Goal: Find specific page/section: Find specific page/section

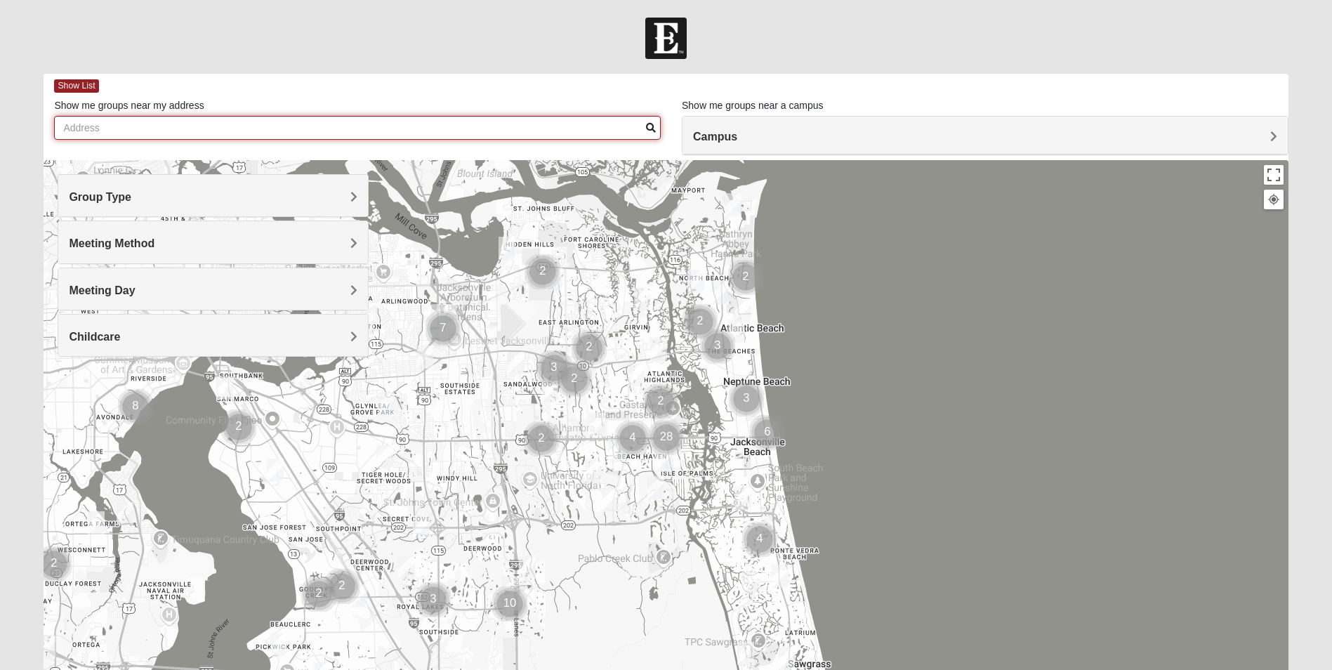
click at [338, 131] on input "Show me groups near my address" at bounding box center [357, 128] width 607 height 24
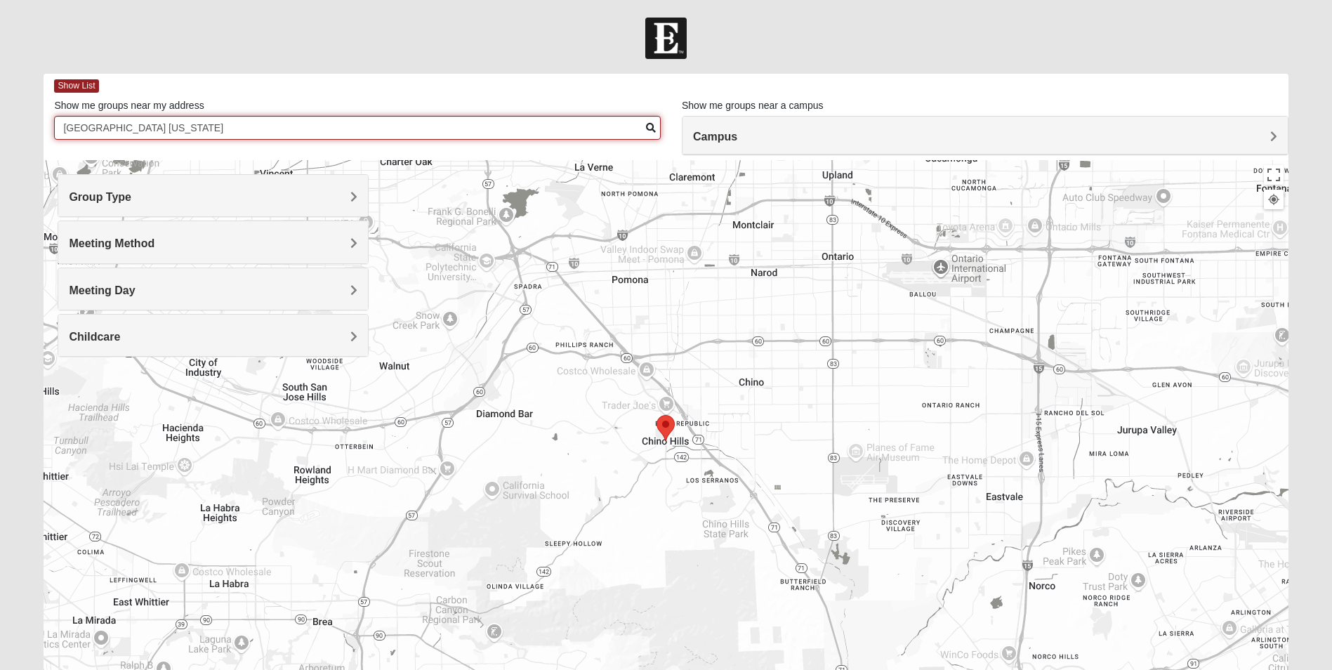
type input "[GEOGRAPHIC_DATA] [US_STATE]"
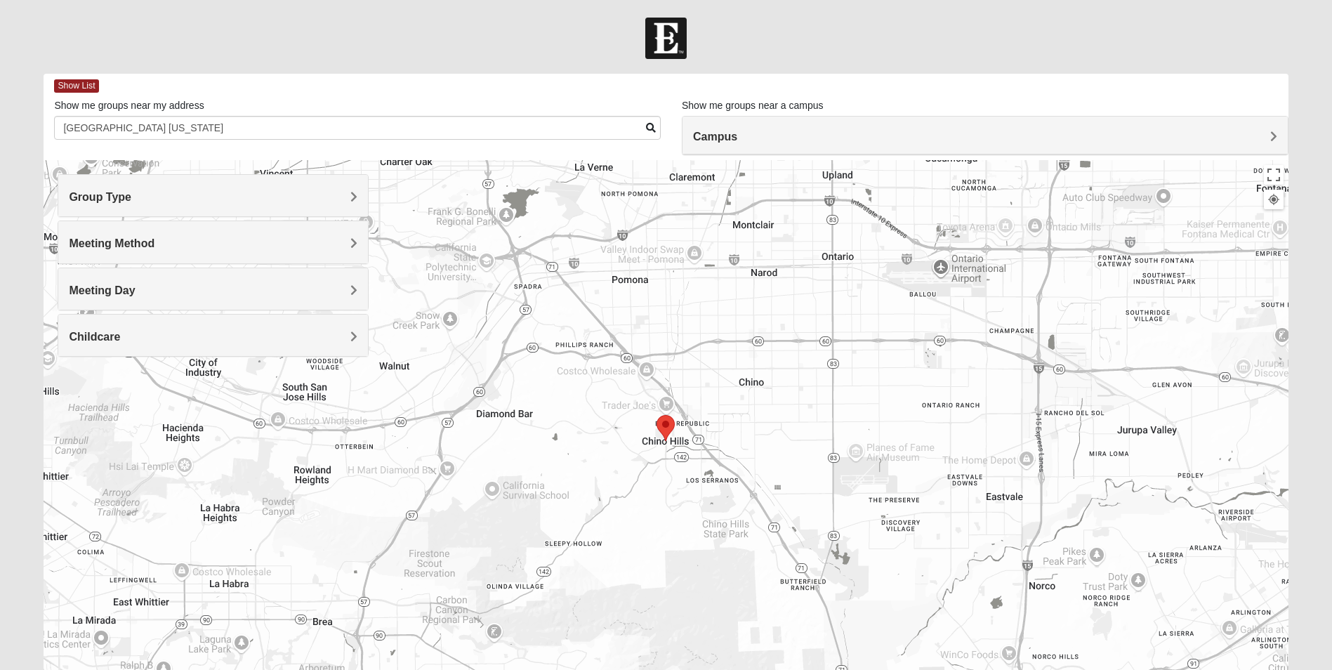
click at [667, 432] on img "Selected Address" at bounding box center [665, 427] width 29 height 37
click at [666, 432] on img "Selected Address" at bounding box center [665, 427] width 29 height 37
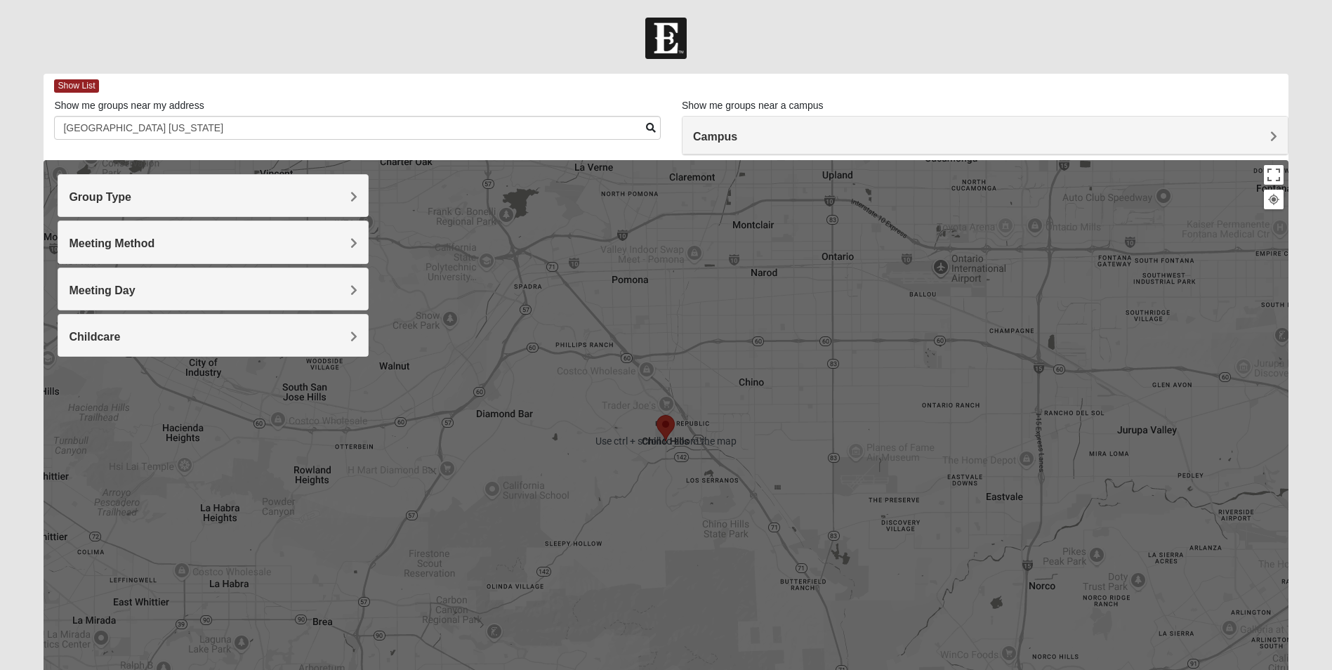
click at [170, 209] on div "Group Type" at bounding box center [213, 195] width 310 height 41
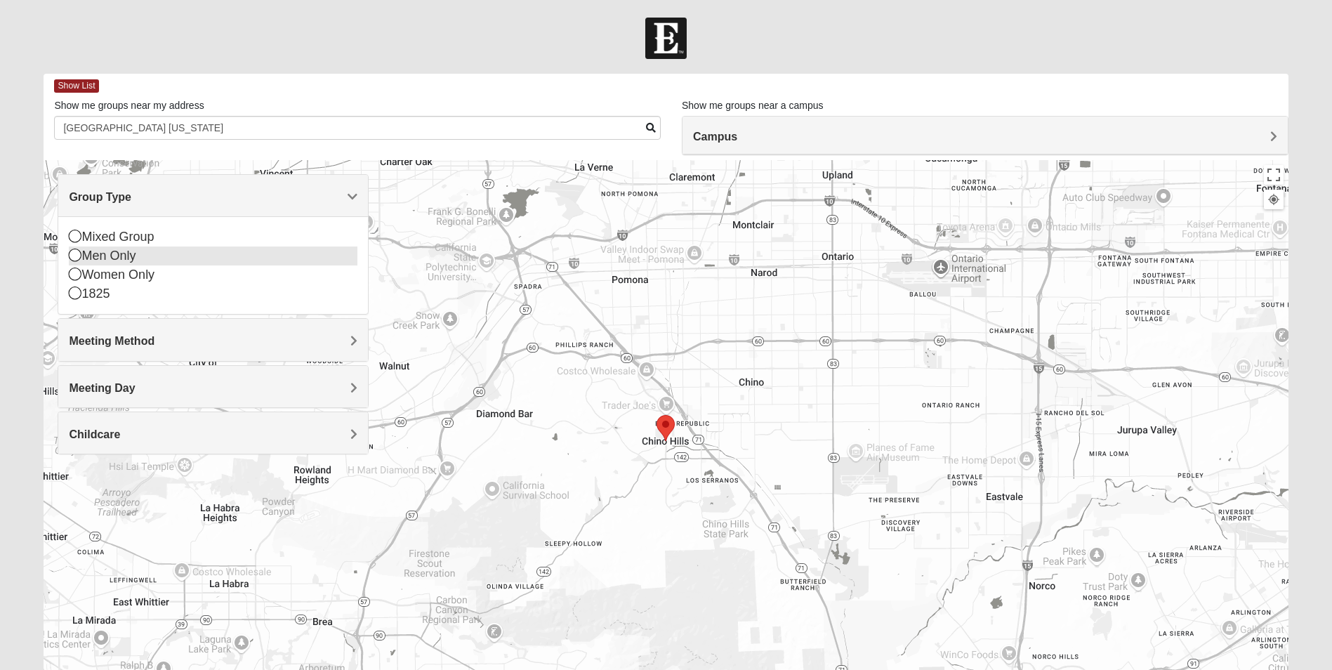
click at [93, 257] on div "Men Only" at bounding box center [213, 256] width 289 height 19
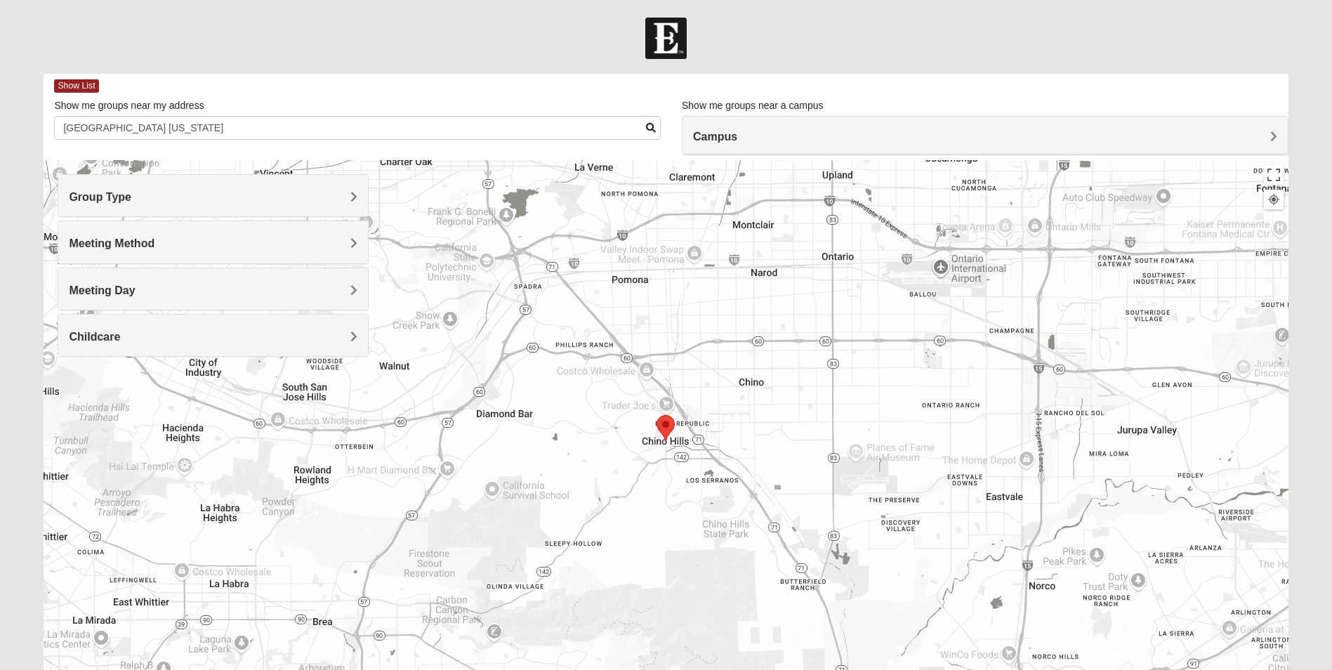
click at [153, 282] on div "Meeting Day" at bounding box center [213, 288] width 310 height 41
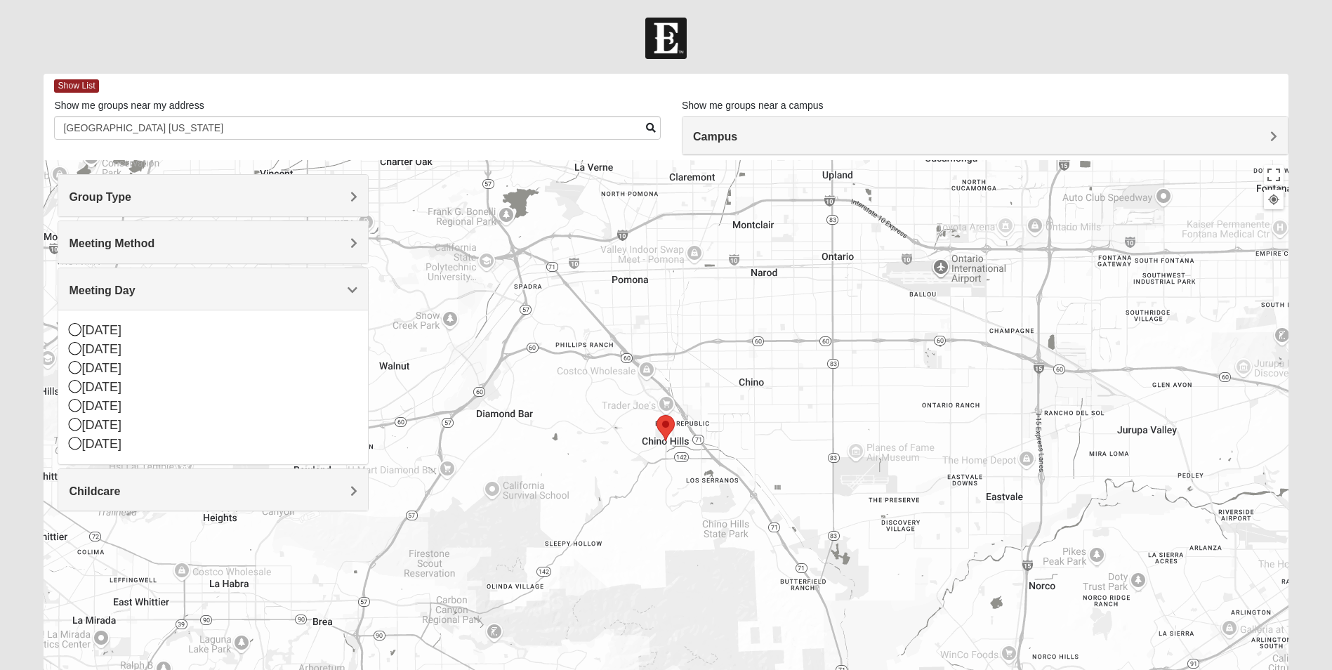
click at [153, 284] on h4 "Meeting Day" at bounding box center [213, 290] width 289 height 13
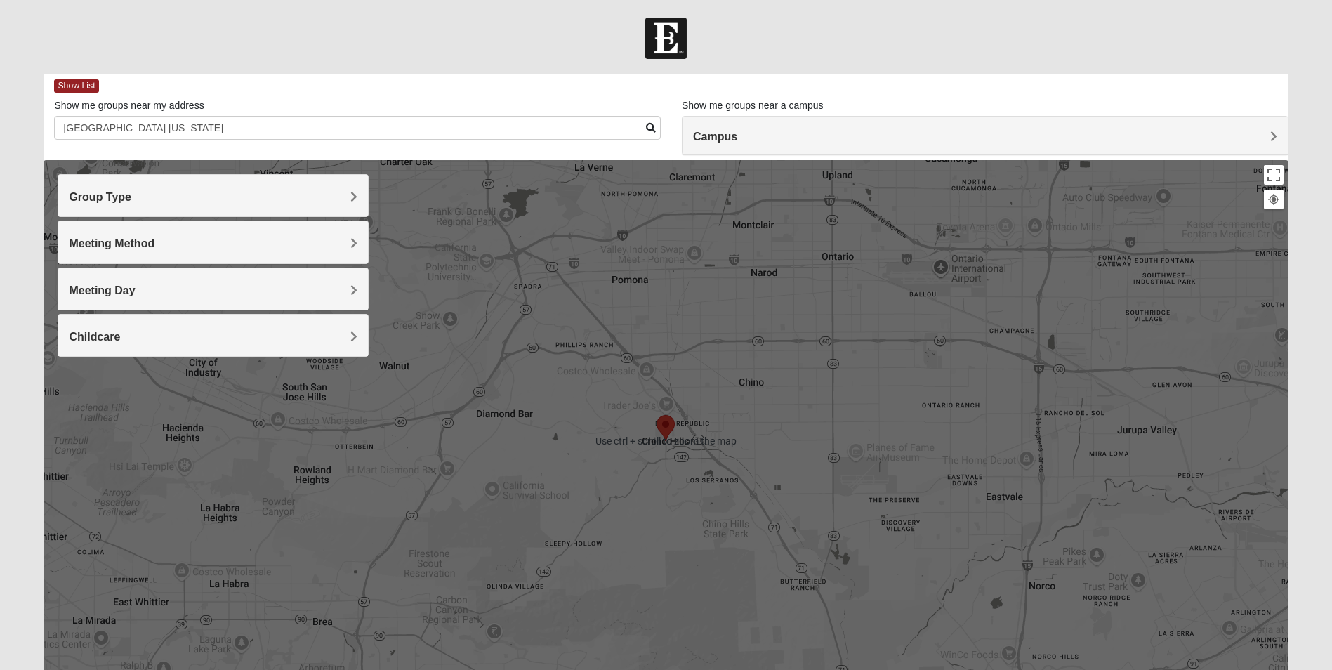
click at [742, 142] on h4 "Campus" at bounding box center [985, 136] width 584 height 13
